Goal: Information Seeking & Learning: Learn about a topic

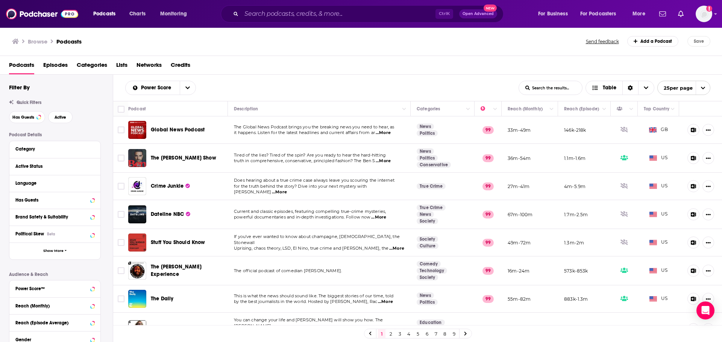
scroll to position [376, 0]
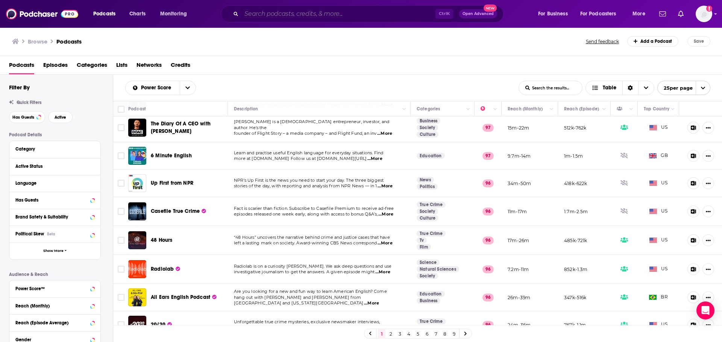
click at [273, 17] on input "Search podcasts, credits, & more..." at bounding box center [338, 14] width 194 height 12
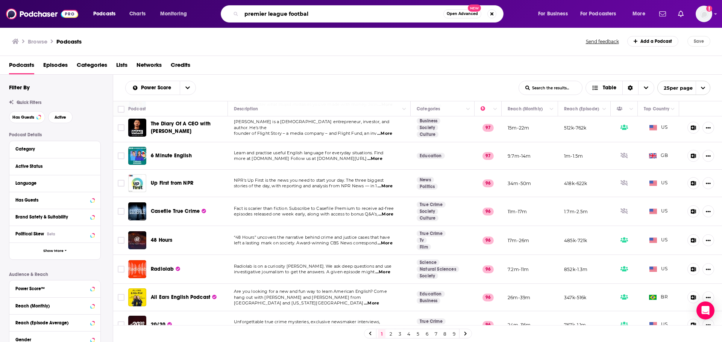
type input "premier league football"
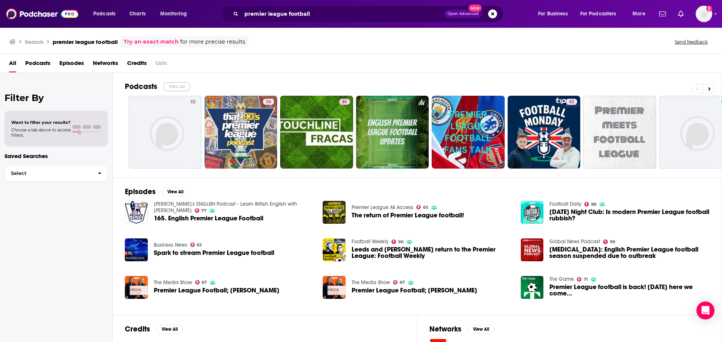
click at [180, 84] on button "View All" at bounding box center [176, 86] width 27 height 9
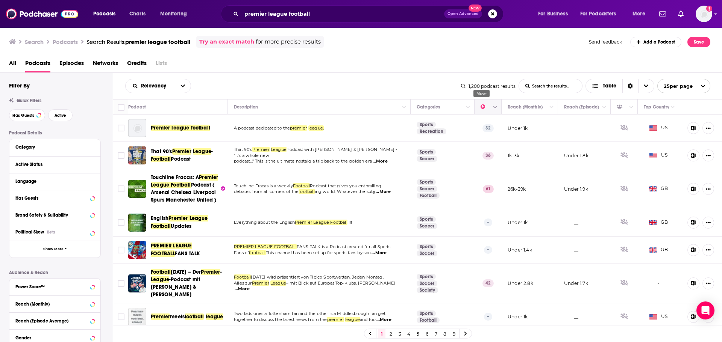
click at [483, 107] on icon "Move" at bounding box center [487, 107] width 9 height 9
click at [493, 106] on icon "Column Actions" at bounding box center [495, 107] width 4 height 5
click at [419, 58] on div at bounding box center [361, 171] width 722 height 342
click at [630, 88] on icon "Sort Direction" at bounding box center [630, 86] width 5 height 5
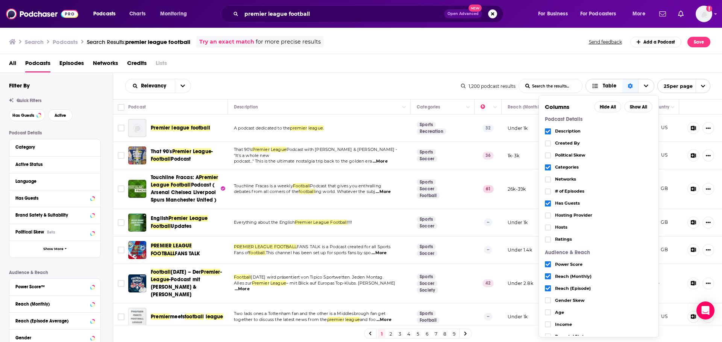
click at [630, 88] on icon "Sort Direction" at bounding box center [629, 86] width 5 height 5
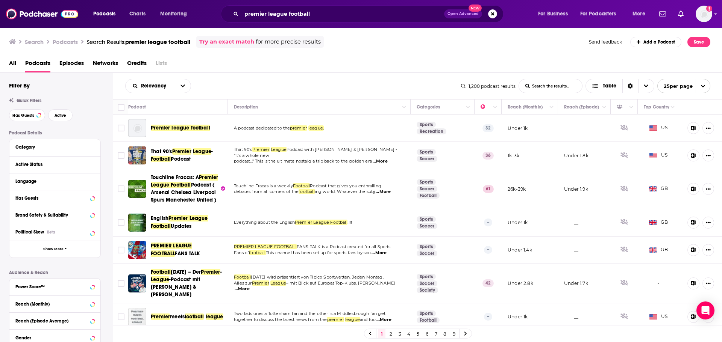
click at [393, 72] on div "All Podcasts Episodes Networks Credits Lists" at bounding box center [362, 64] width 707 height 15
click at [185, 84] on button "open menu" at bounding box center [183, 86] width 16 height 14
click at [236, 84] on div "Relevancy Relevancy By Rating Trending New Power Score List Search Input Search…" at bounding box center [293, 86] width 336 height 14
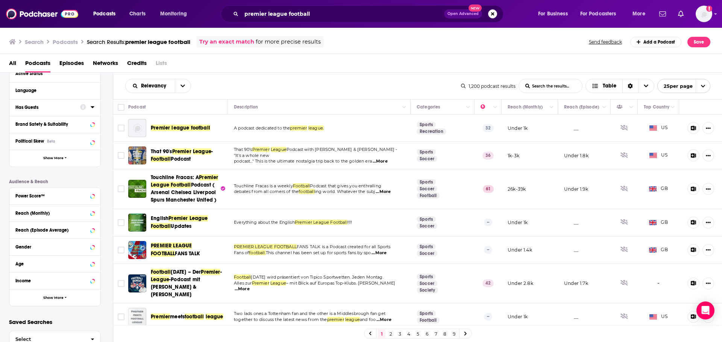
scroll to position [112, 0]
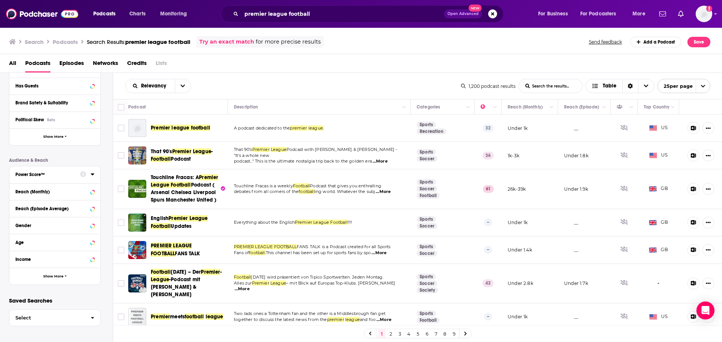
click at [88, 174] on div at bounding box center [87, 174] width 14 height 9
click at [94, 176] on icon at bounding box center [93, 174] width 4 height 6
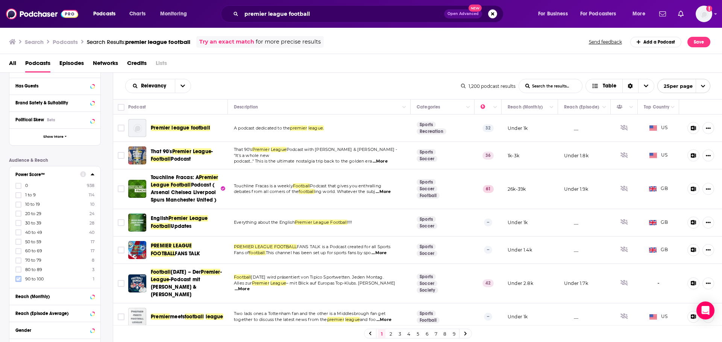
click at [21, 277] on label at bounding box center [18, 279] width 6 height 6
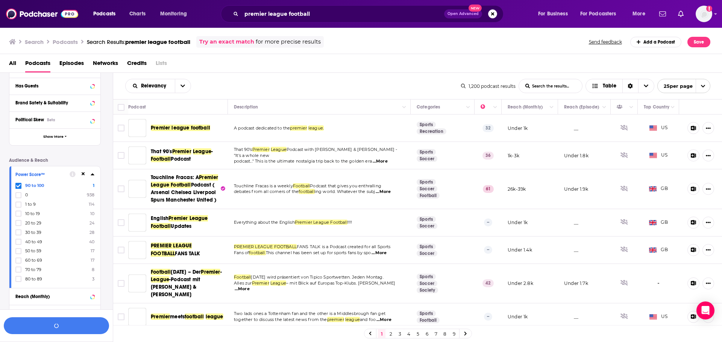
click at [19, 269] on div "Power Score™ 90 to 100 1 0 938 1 to 9 114 10 to 19 10 20 to 29 24 30 to 39 28 4…" at bounding box center [54, 228] width 91 height 122
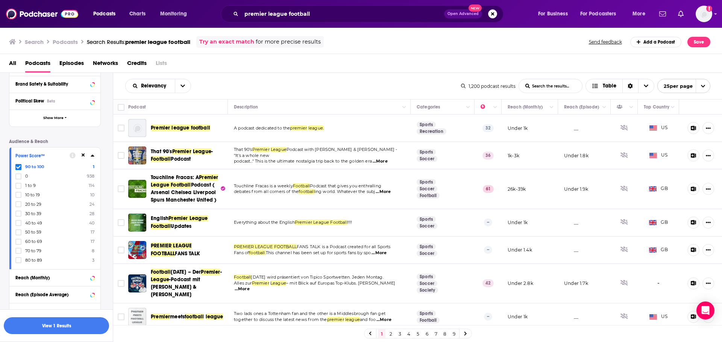
click at [20, 257] on div "90 to 100 1 0 938 1 to 9 114 10 to 19 10 20 to 29 24 30 to 39 28 40 to 49 40 50…" at bounding box center [54, 214] width 79 height 100
click at [20, 261] on icon at bounding box center [18, 260] width 5 height 5
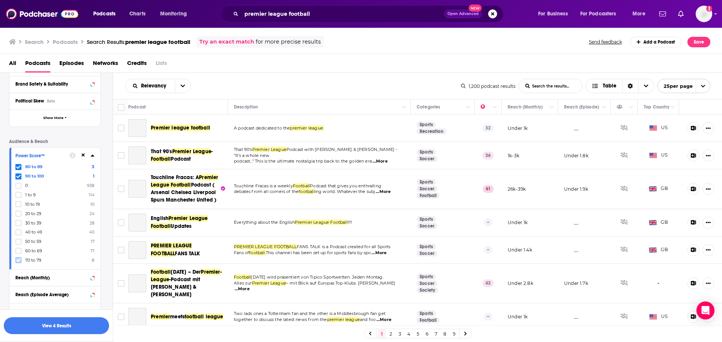
click at [18, 258] on icon at bounding box center [18, 260] width 5 height 5
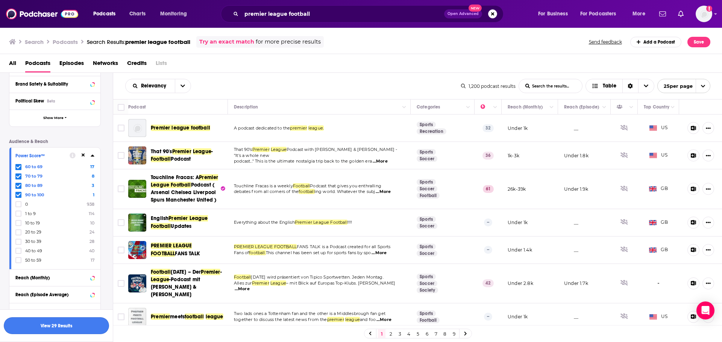
click at [45, 332] on button "View 29 Results" at bounding box center [56, 326] width 105 height 17
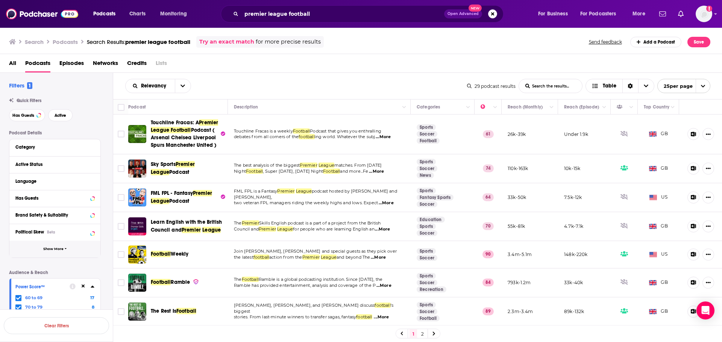
click at [53, 247] on button "Show More" at bounding box center [54, 249] width 91 height 17
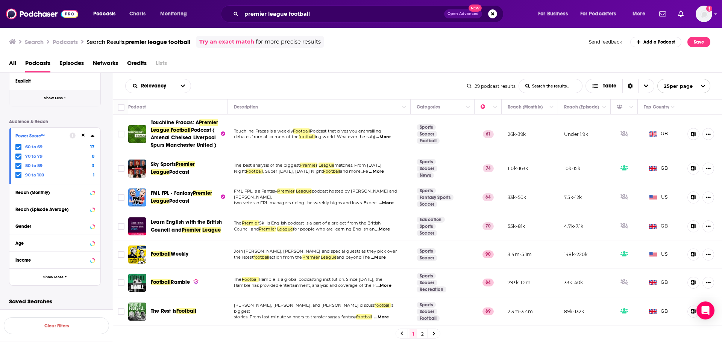
scroll to position [304, 0]
click at [61, 278] on span "Show More" at bounding box center [53, 276] width 20 height 4
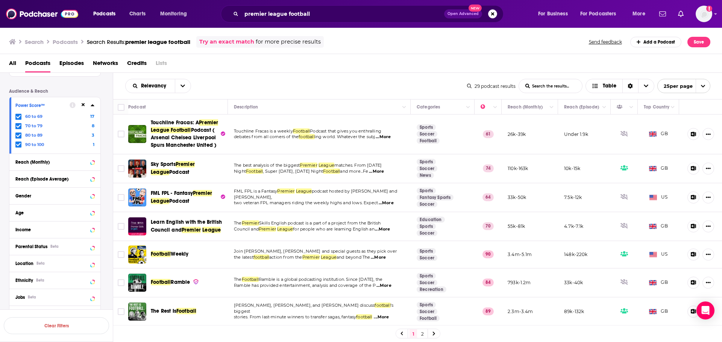
scroll to position [379, 0]
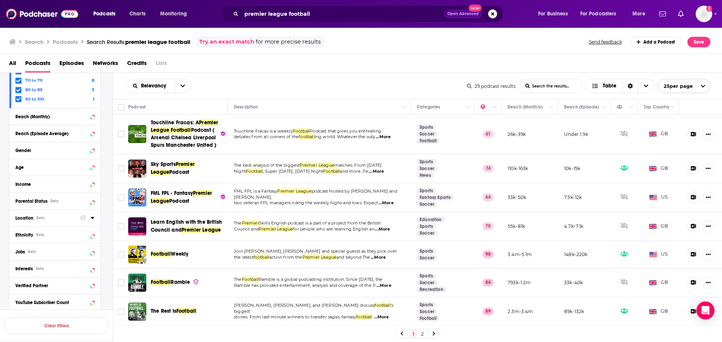
click at [92, 220] on icon at bounding box center [93, 218] width 4 height 6
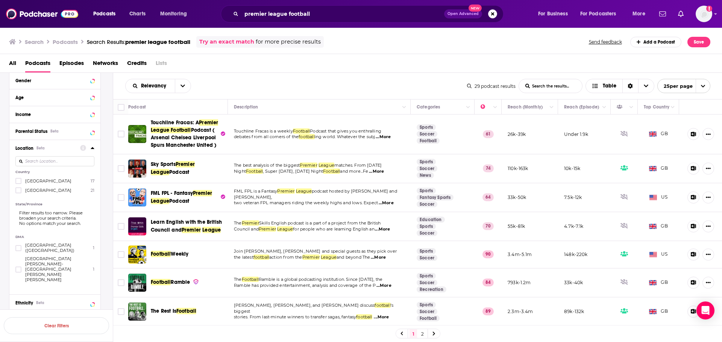
scroll to position [455, 0]
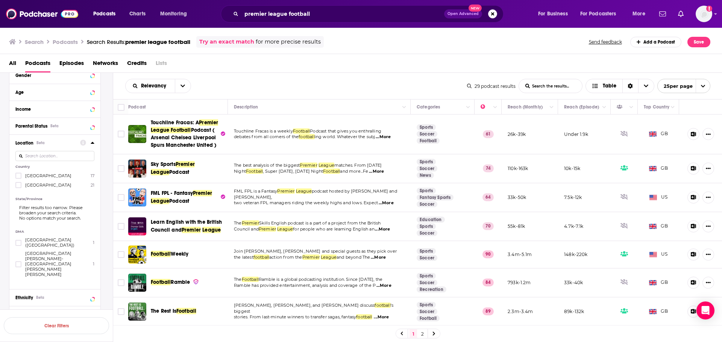
click at [94, 143] on icon at bounding box center [93, 143] width 4 height 6
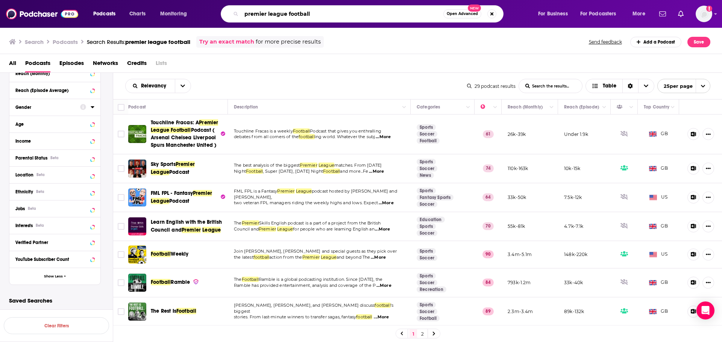
drag, startPoint x: 322, startPoint y: 13, endPoint x: 229, endPoint y: 14, distance: 93.6
click at [229, 14] on div "premier league football Open Advanced New" at bounding box center [362, 13] width 283 height 17
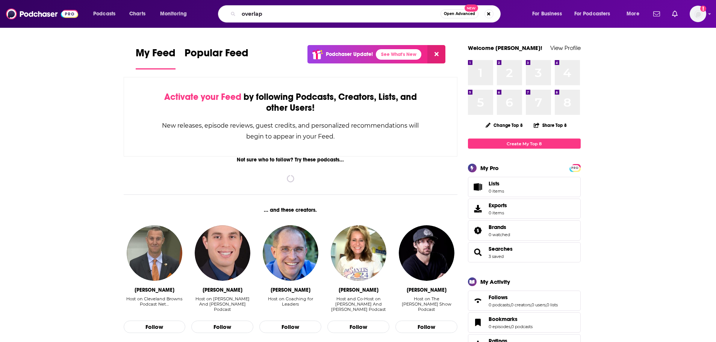
type input "overlap"
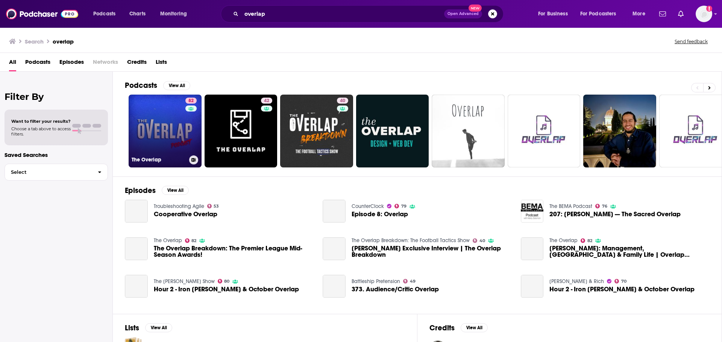
click at [156, 150] on link "82 The Overlap" at bounding box center [165, 131] width 73 height 73
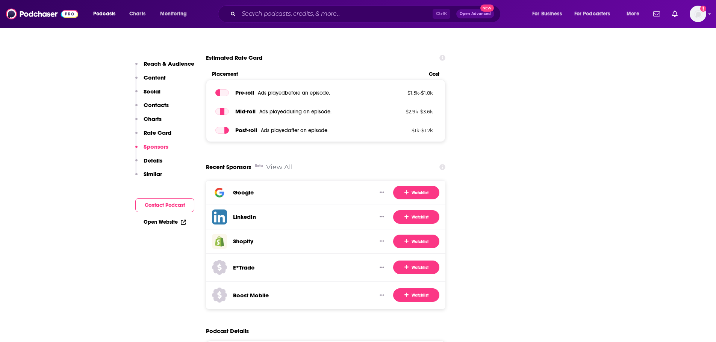
scroll to position [1015, 0]
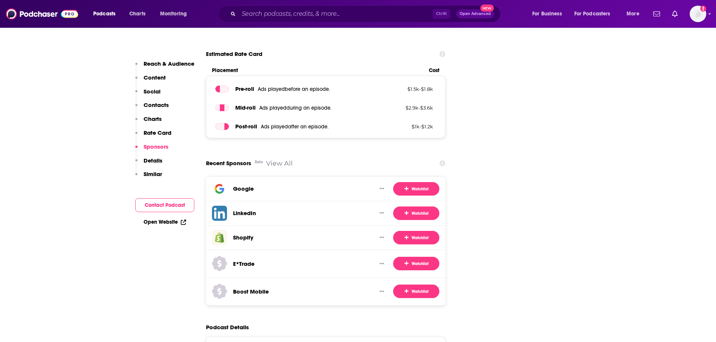
click at [288, 159] on link "View All" at bounding box center [279, 163] width 27 height 8
